Goal: Information Seeking & Learning: Learn about a topic

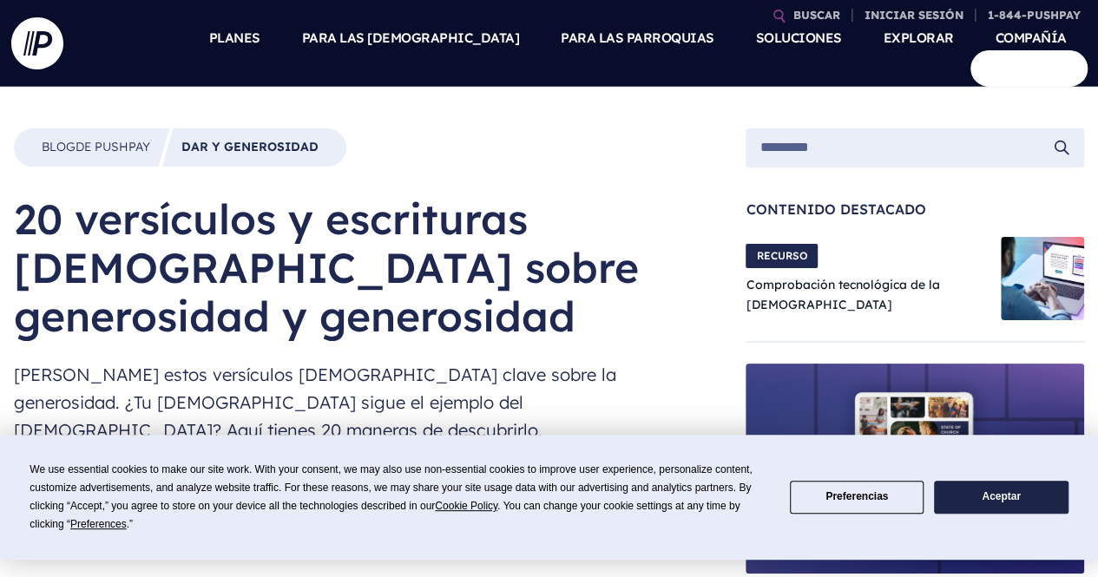
click at [1020, 489] on button "Aceptar" at bounding box center [1001, 498] width 134 height 34
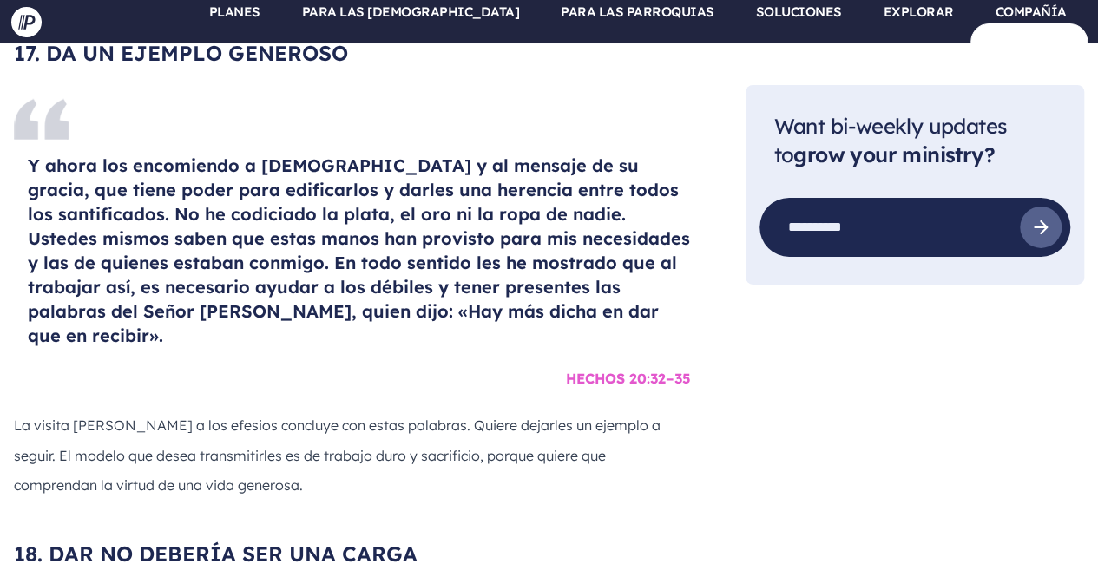
scroll to position [9423, 0]
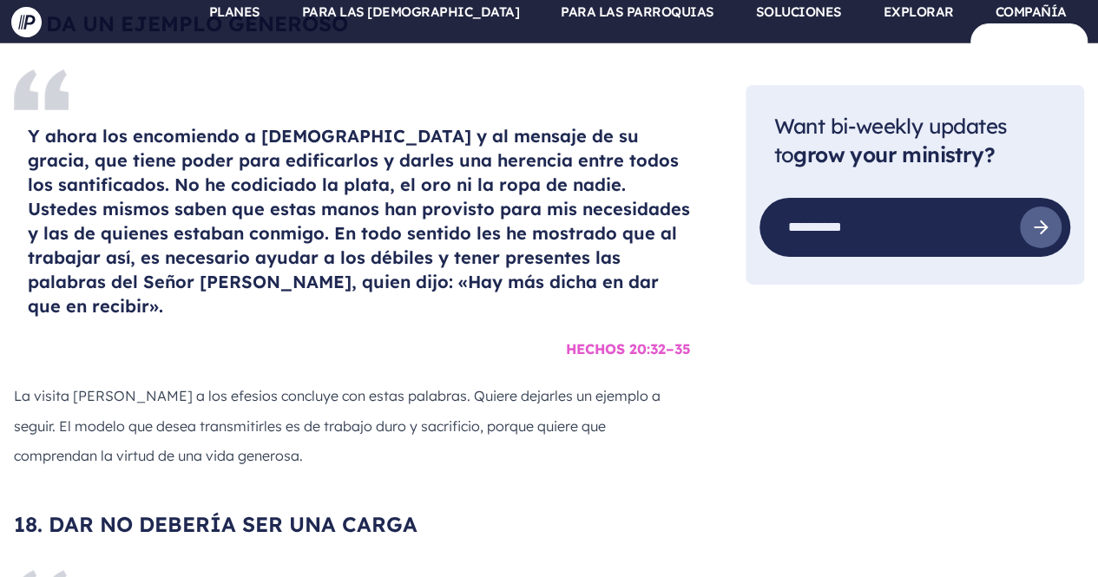
drag, startPoint x: 690, startPoint y: 396, endPoint x: 24, endPoint y: 228, distance: 686.4
copy section "Porque si hay disponibilidad, es aceptable según lo que uno tiene, no según lo …"
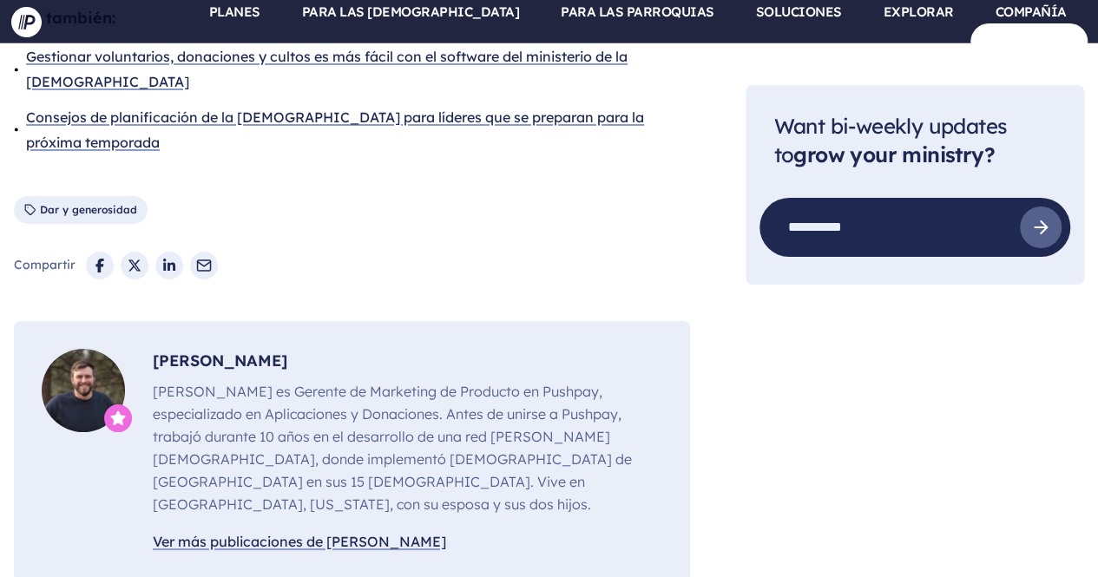
scroll to position [13033, 0]
